Goal: Task Accomplishment & Management: Complete application form

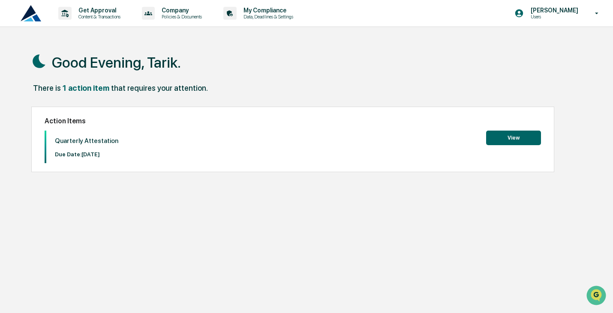
click at [520, 140] on button "View" at bounding box center [513, 138] width 55 height 15
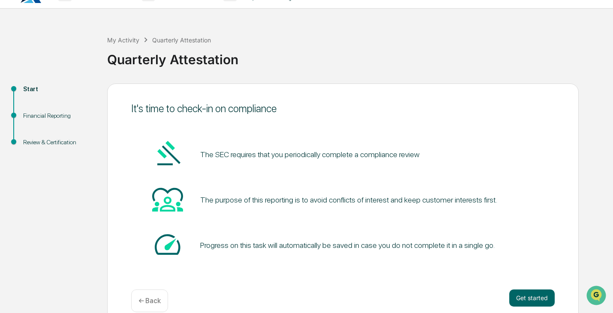
scroll to position [32, 0]
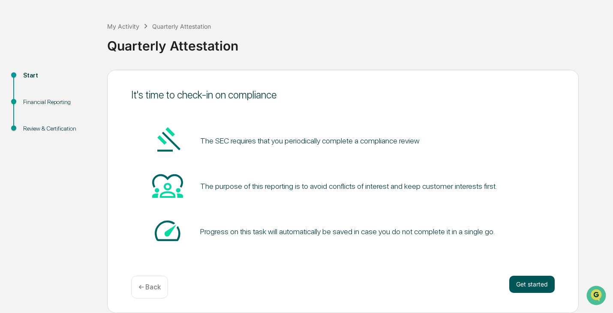
click at [538, 288] on button "Get started" at bounding box center [531, 284] width 45 height 17
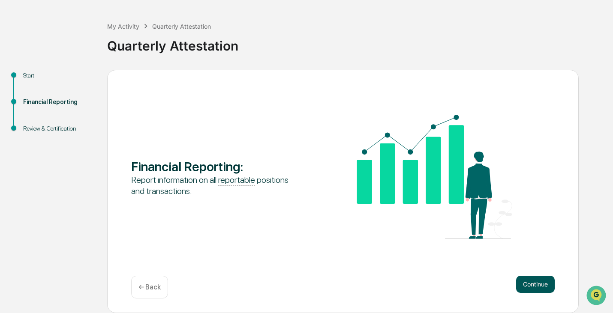
click at [540, 286] on button "Continue" at bounding box center [535, 284] width 39 height 17
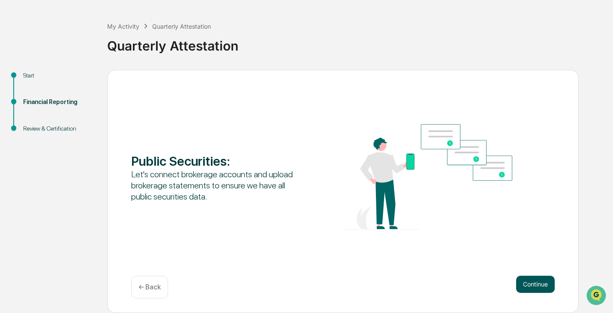
click at [540, 286] on button "Continue" at bounding box center [535, 284] width 39 height 17
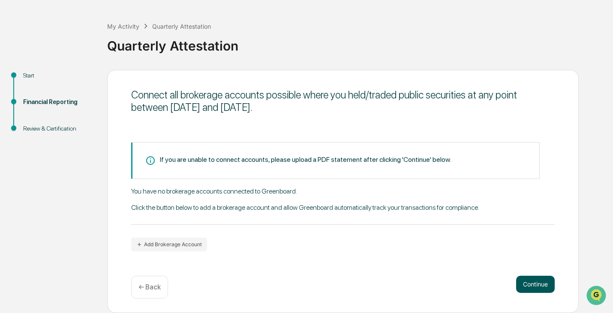
click at [538, 286] on button "Continue" at bounding box center [535, 284] width 39 height 17
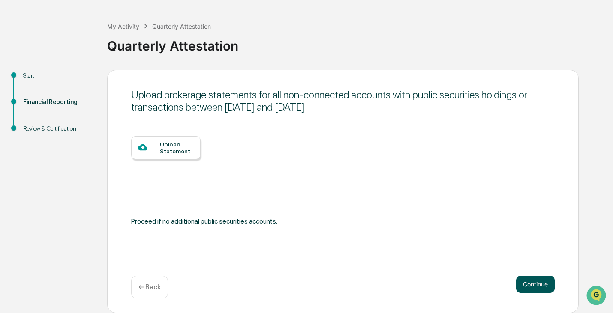
click at [536, 283] on button "Continue" at bounding box center [535, 284] width 39 height 17
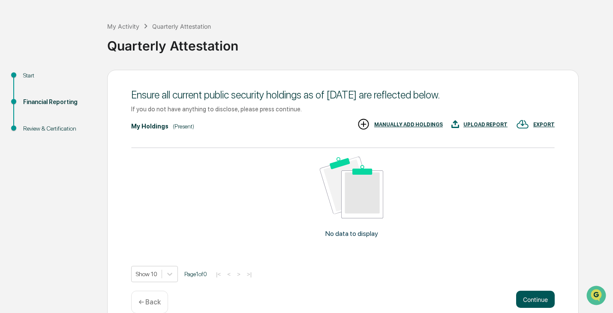
click at [527, 298] on button "Continue" at bounding box center [535, 299] width 39 height 17
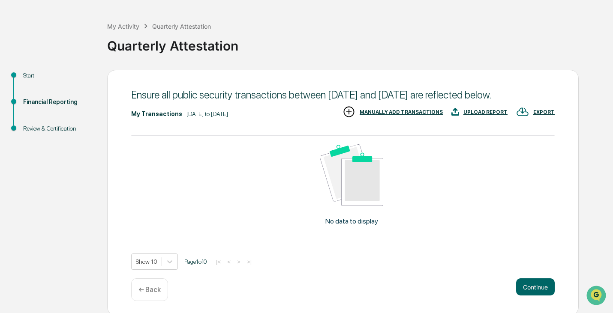
click at [532, 288] on div "Ensure all public security transactions between [DATE] and [DATE] are reflected…" at bounding box center [343, 193] width 472 height 246
click at [546, 296] on button "Continue" at bounding box center [535, 287] width 39 height 17
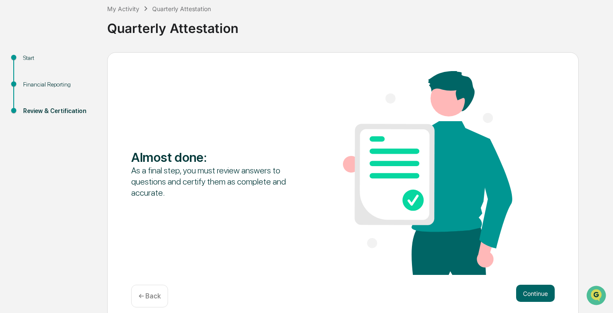
scroll to position [59, 0]
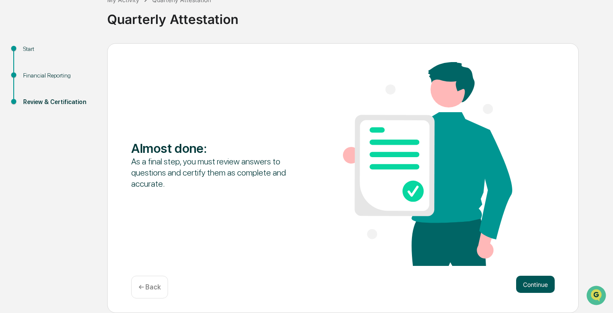
click at [544, 285] on button "Continue" at bounding box center [535, 284] width 39 height 17
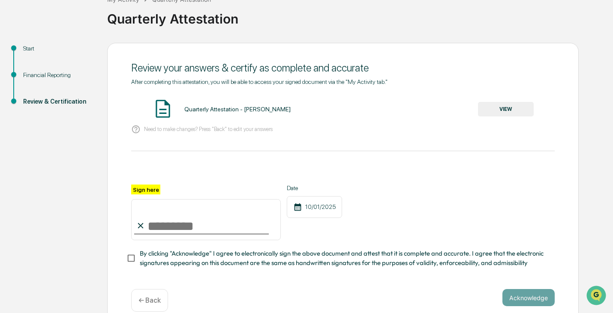
drag, startPoint x: 161, startPoint y: 208, endPoint x: 162, endPoint y: 229, distance: 21.5
click at [162, 229] on input "Sign here" at bounding box center [206, 219] width 150 height 41
type input "**********"
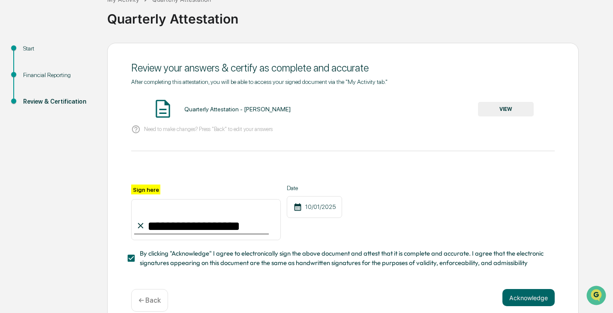
click at [217, 133] on p "Need to make changes? Press "Back" to edit your answers" at bounding box center [208, 129] width 129 height 6
click at [217, 131] on p "Need to make changes? Press "Back" to edit your answers" at bounding box center [208, 129] width 129 height 6
click at [527, 301] on button "Acknowledge" at bounding box center [529, 297] width 52 height 17
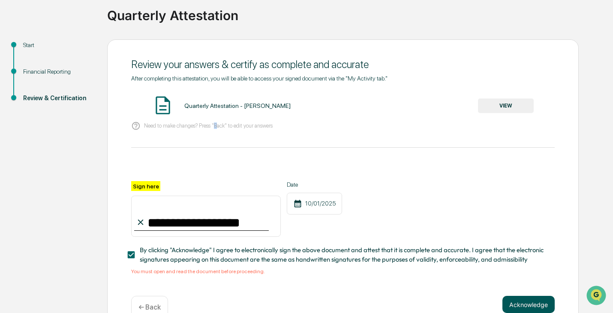
scroll to position [87, 0]
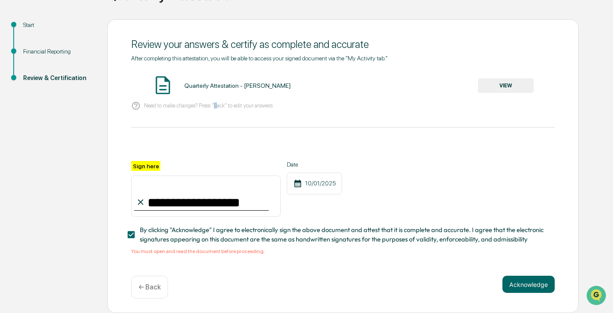
click at [513, 82] on button "VIEW" at bounding box center [506, 85] width 56 height 15
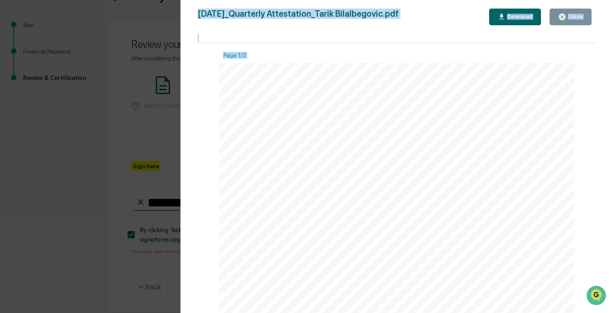
drag, startPoint x: 590, startPoint y: 70, endPoint x: 603, endPoint y: 173, distance: 103.8
click at [603, 173] on div "Version History [DATE] 11:22 PM [PERSON_NAME] [DATE]_Quarterly Attestation_Tari…" at bounding box center [397, 165] width 433 height 331
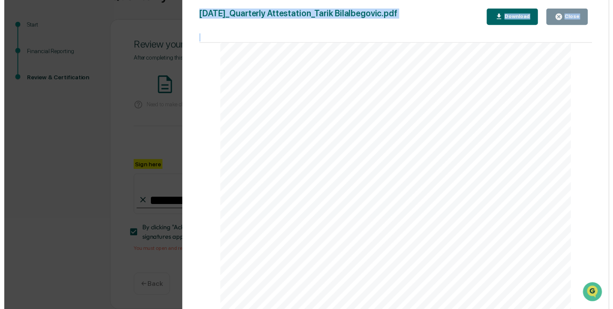
scroll to position [0, 0]
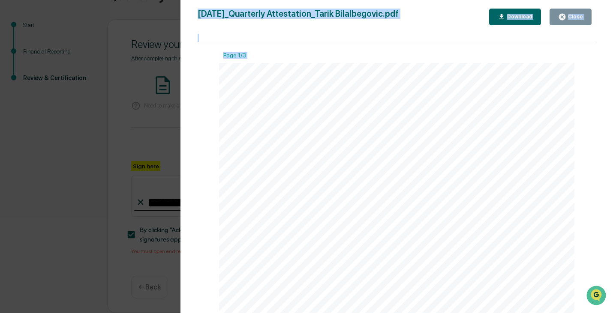
click at [577, 19] on div "Close" at bounding box center [575, 17] width 17 height 6
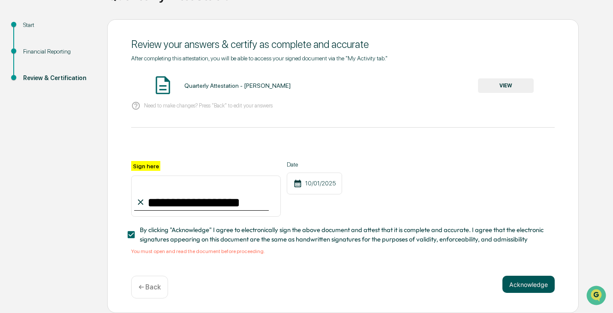
click at [538, 285] on button "Acknowledge" at bounding box center [529, 284] width 52 height 17
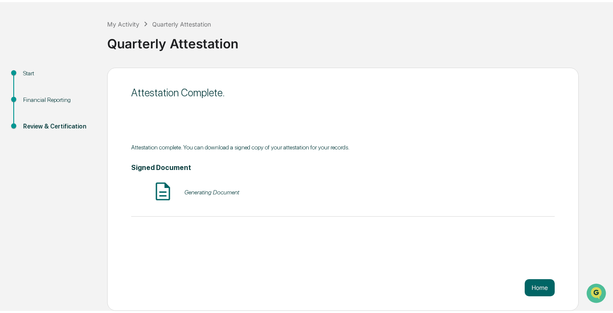
scroll to position [32, 0]
